Goal: Check status: Check status

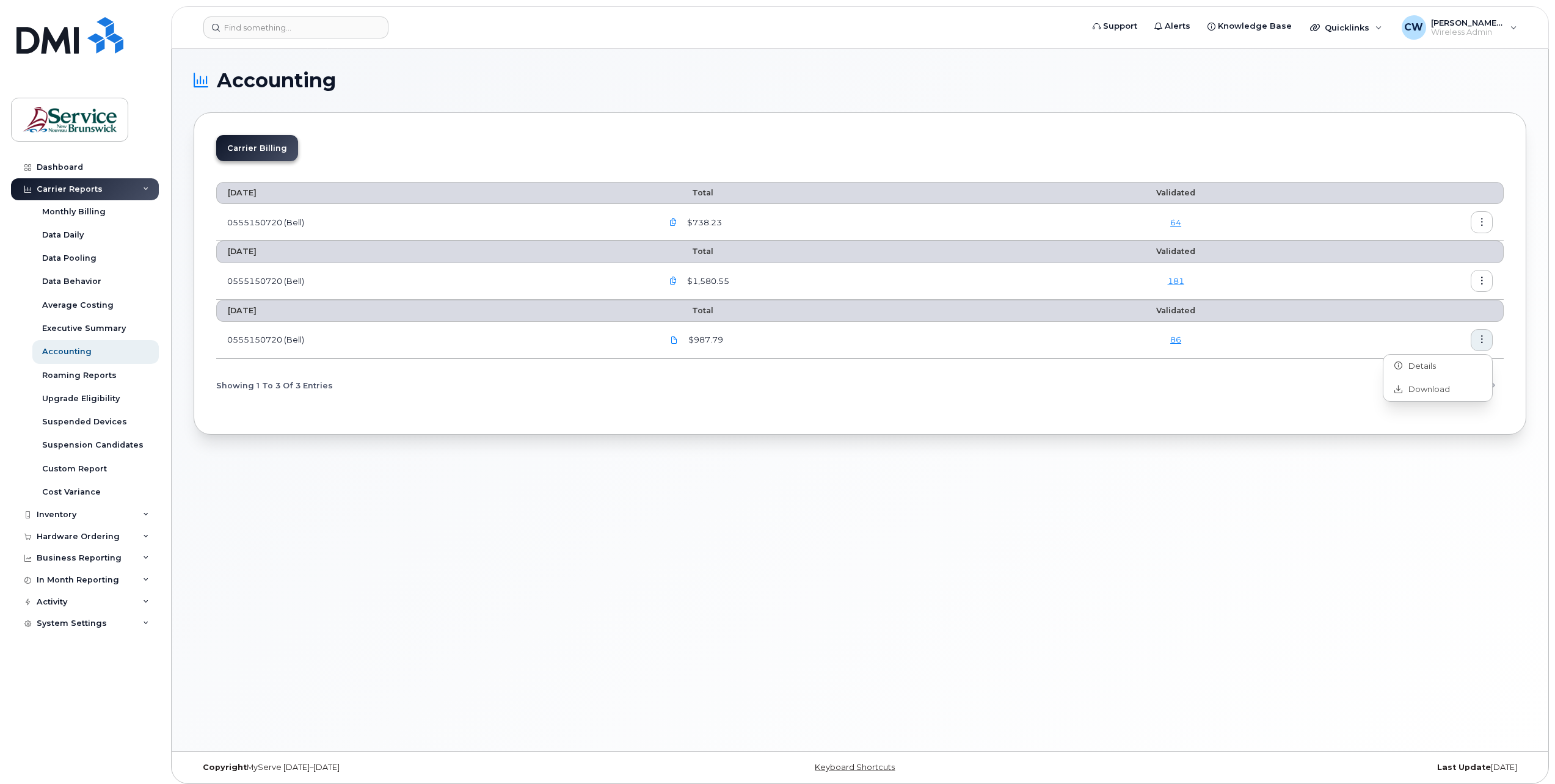
scroll to position [6, 0]
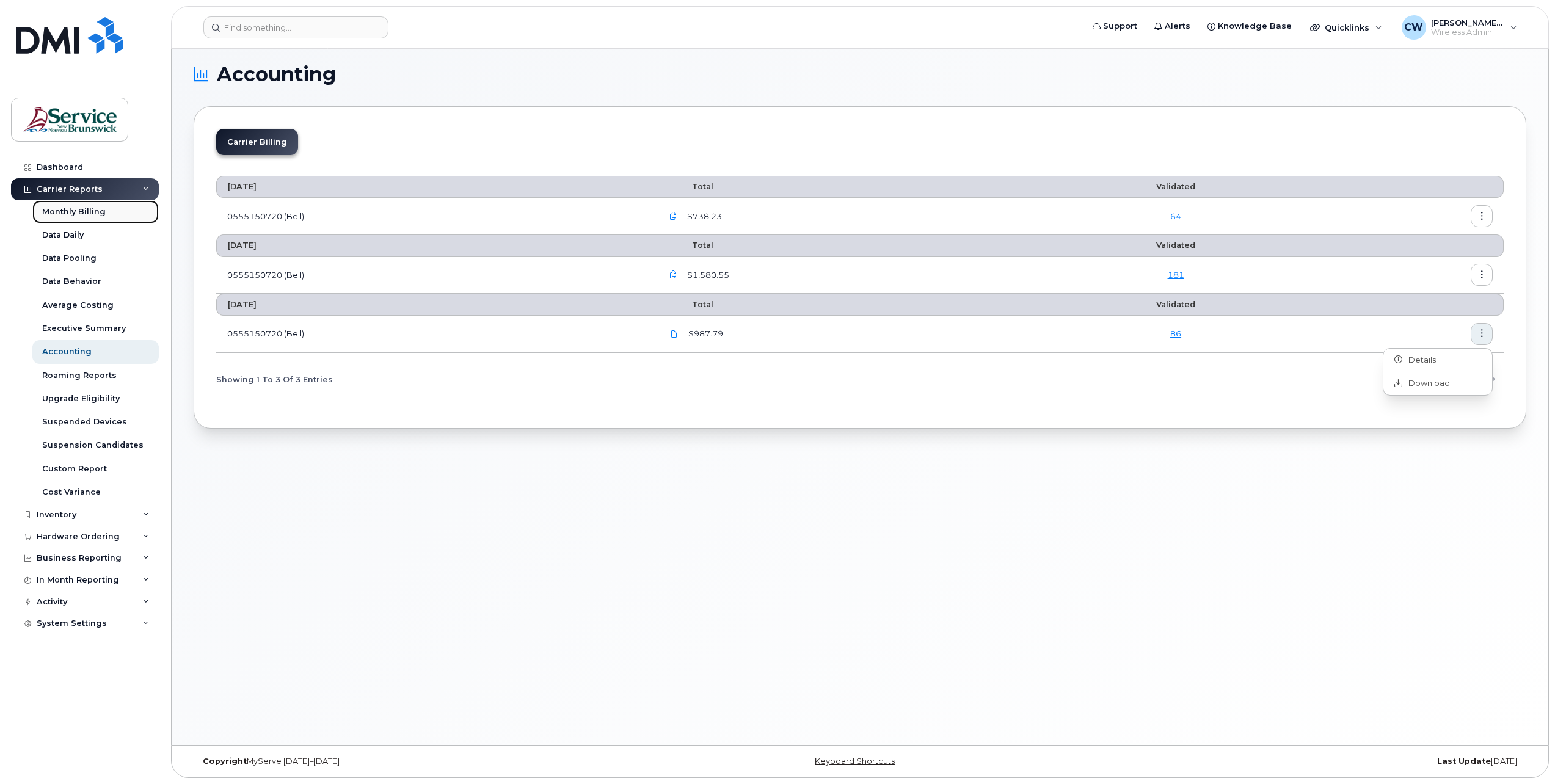
click at [97, 207] on div "Monthly Billing" at bounding box center [74, 212] width 63 height 11
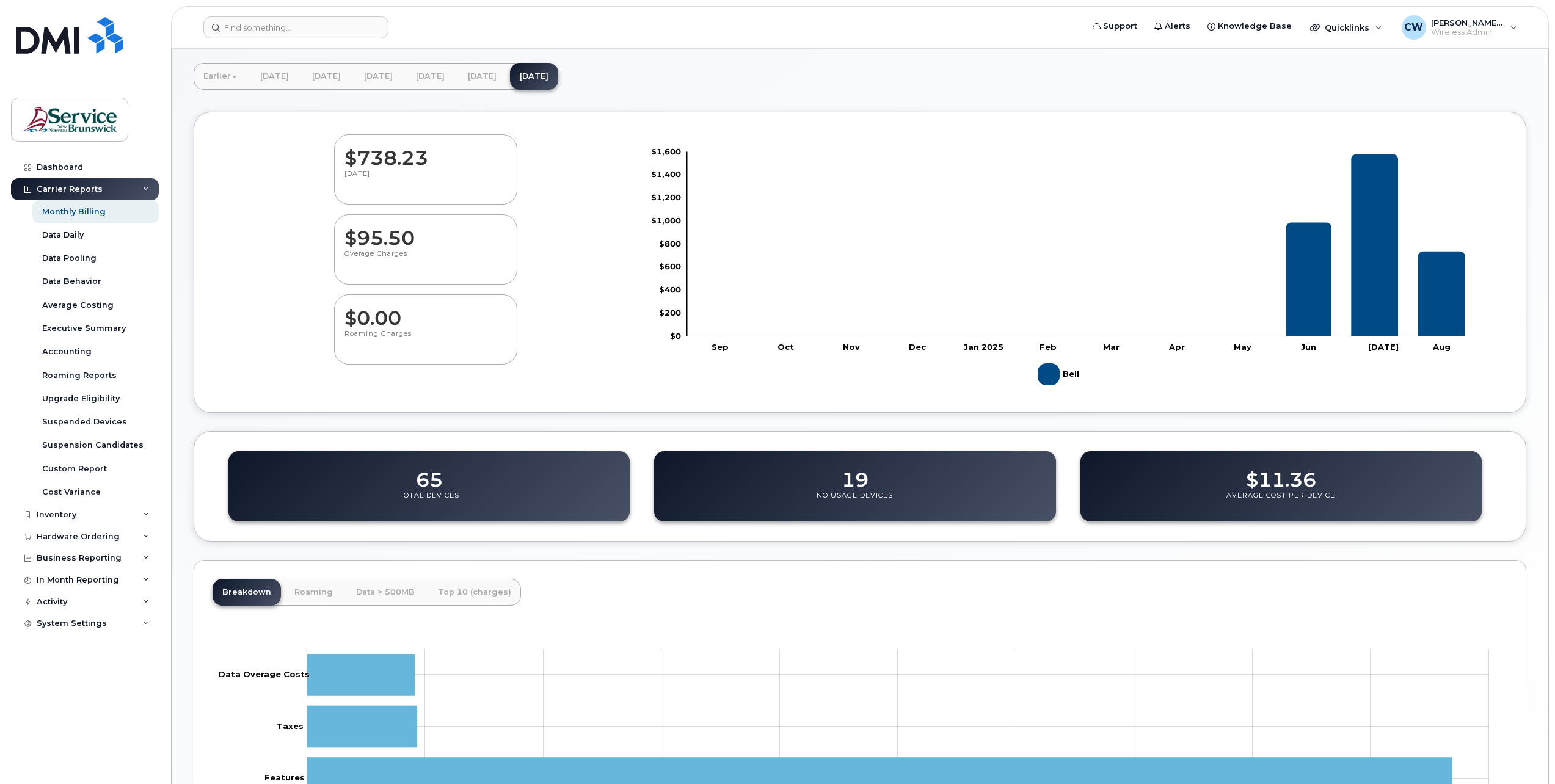
scroll to position [122, 0]
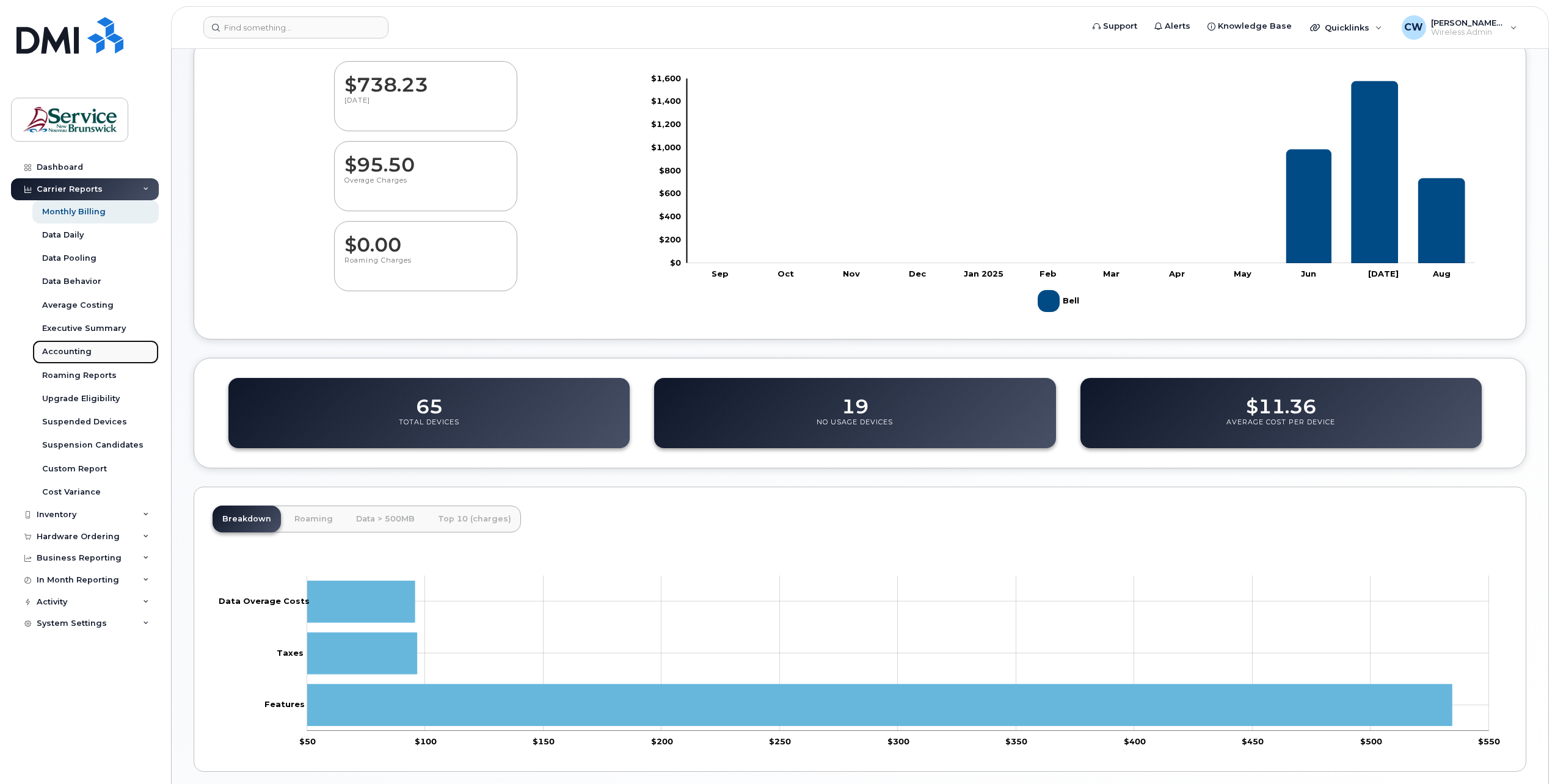
click at [80, 349] on div "Accounting" at bounding box center [67, 352] width 50 height 11
